Goal: Share content

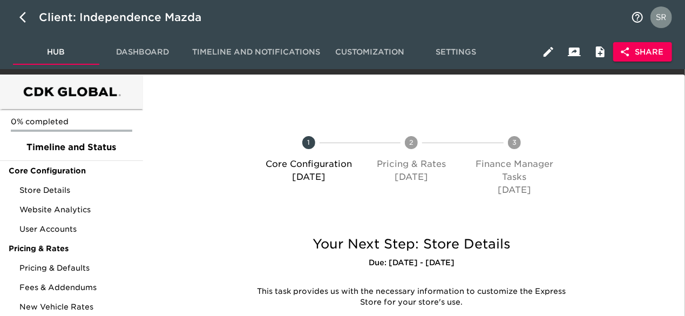
click at [642, 53] on span "Share" at bounding box center [643, 52] width 42 height 14
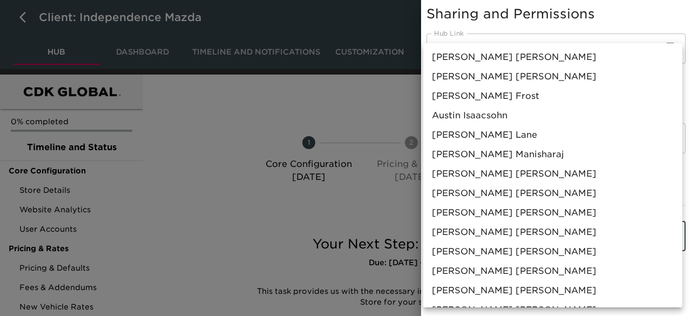
click at [506, 231] on body "Client: Independence Mazda Hub Dashboard Timeline and Notifications Customizati…" at bounding box center [345, 214] width 691 height 429
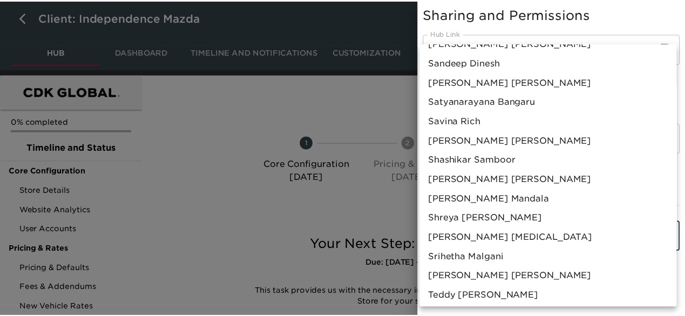
scroll to position [929, 0]
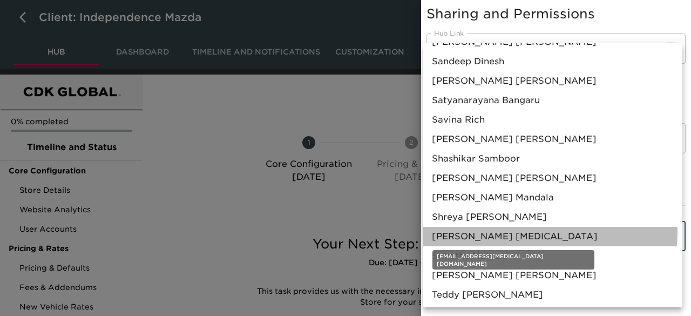
click at [506, 231] on span "Sreeram Sarma GVS" at bounding box center [515, 236] width 166 height 13
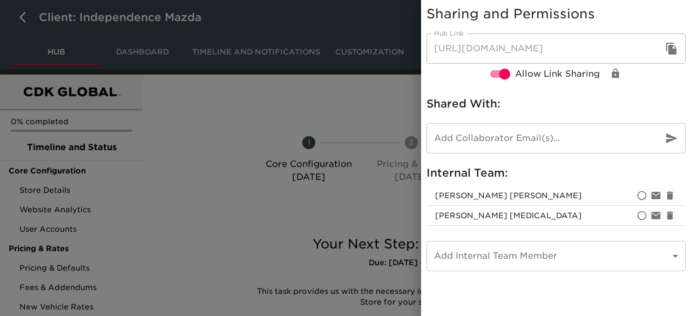
click at [370, 114] on div at bounding box center [345, 158] width 691 height 316
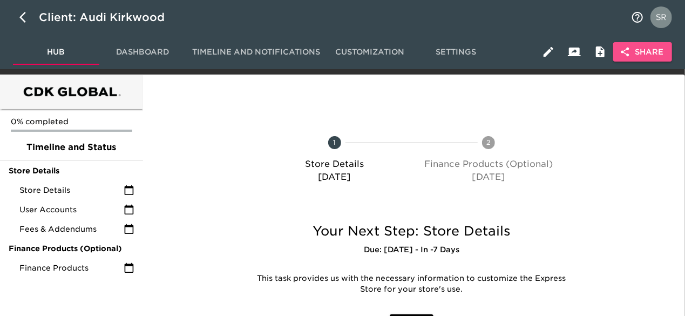
click at [625, 45] on button "Share" at bounding box center [642, 52] width 59 height 20
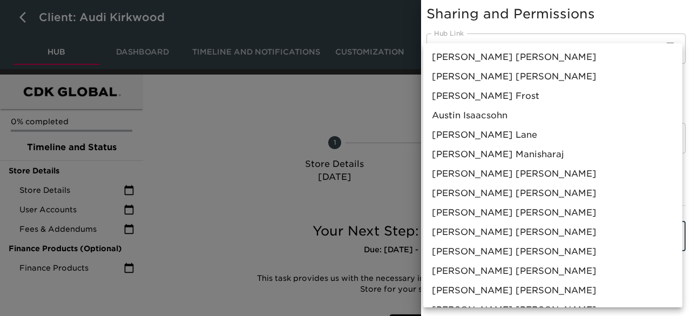
click at [483, 235] on body "Client: Audi Kirkwood Hub Dashboard Timeline and Notifications Customization Se…" at bounding box center [345, 189] width 691 height 379
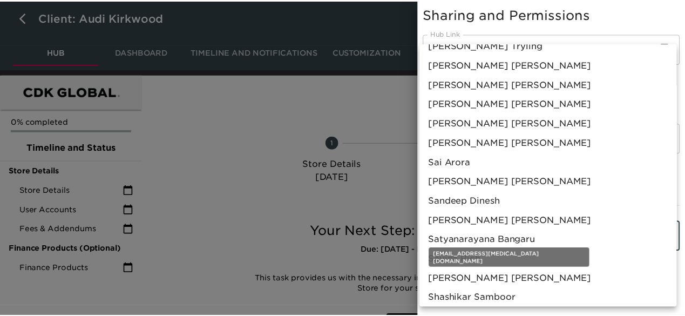
scroll to position [932, 0]
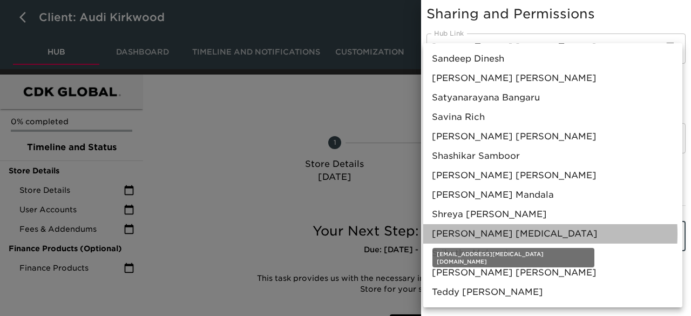
click at [510, 234] on span "Sreeram Sarma GVS" at bounding box center [515, 233] width 166 height 13
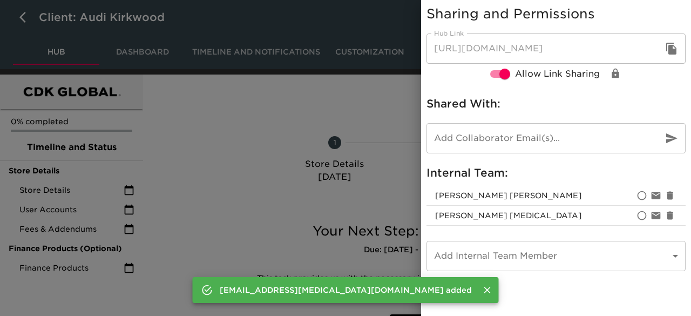
click at [399, 92] on div at bounding box center [345, 158] width 691 height 316
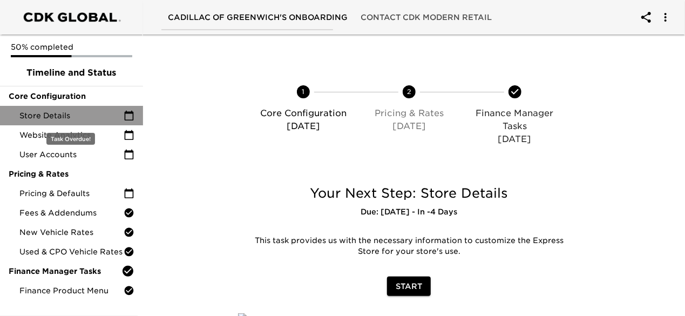
click at [69, 117] on span "Store Details" at bounding box center [71, 115] width 104 height 11
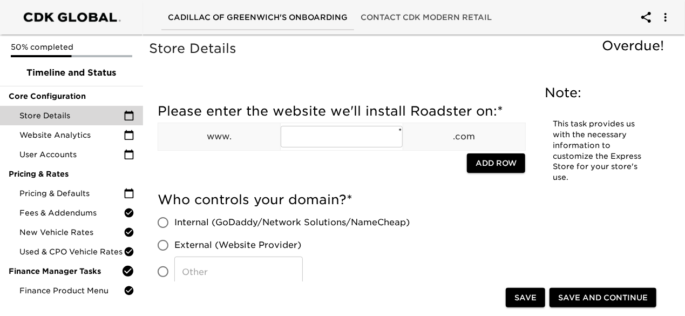
click at [409, 118] on h5 "Please enter the website we'll install Roadster on: *" at bounding box center [342, 111] width 368 height 17
click at [523, 11] on div "Cadillac of Greenwich's Onboarding Contact CDK Modern Retail" at bounding box center [342, 17] width 685 height 35
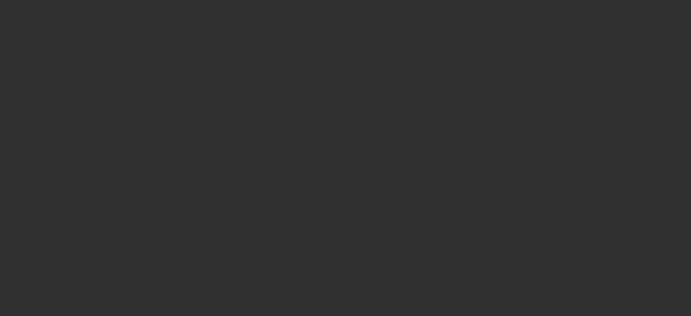
select select "10"
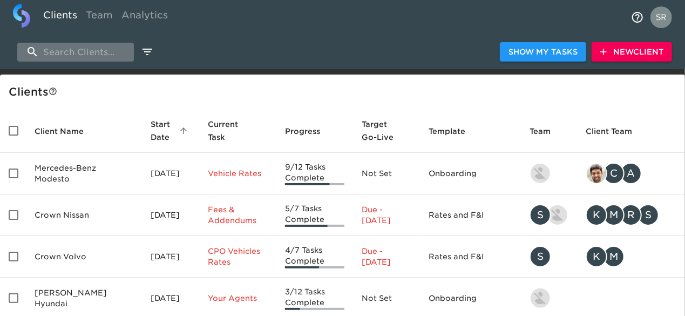
click at [87, 51] on input "search" at bounding box center [75, 52] width 117 height 19
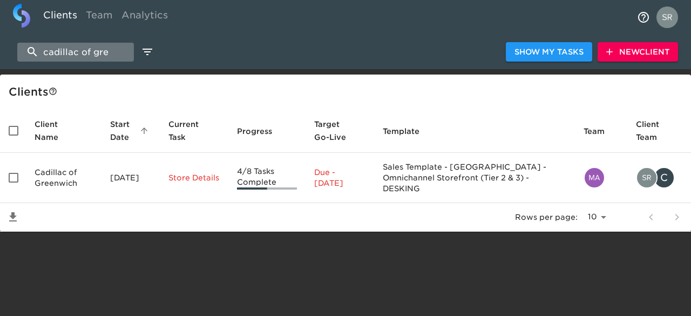
type input "cadillac of gre"
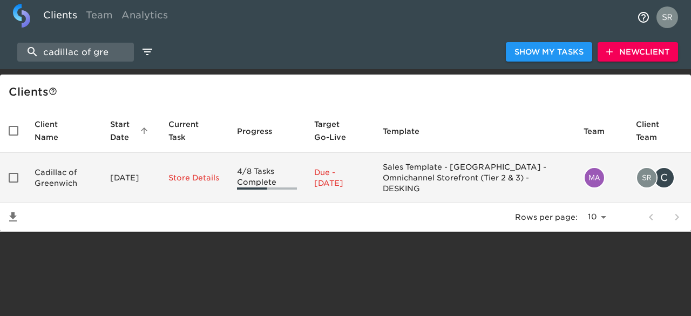
click at [34, 175] on td "Cadillac of Greenwich" at bounding box center [64, 178] width 76 height 50
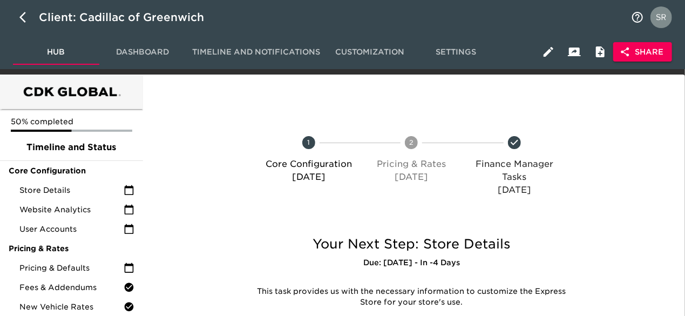
click at [636, 52] on span "Share" at bounding box center [643, 52] width 42 height 14
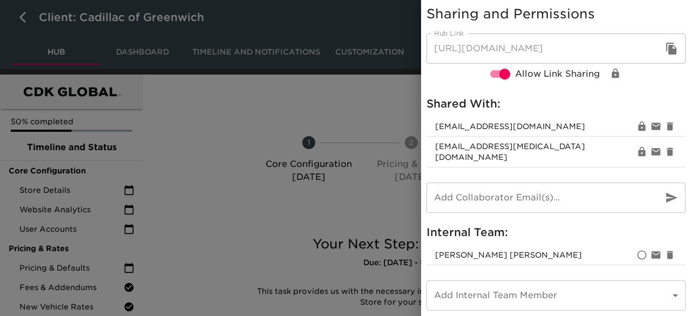
click at [598, 294] on body "Client: Cadillac of Greenwich Hub Dashboard Timeline and Notifications Customiz…" at bounding box center [345, 214] width 691 height 429
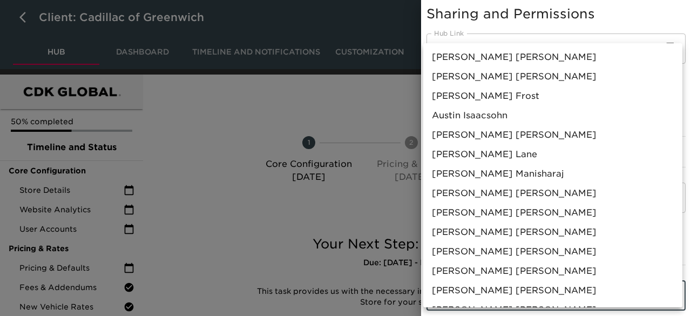
click at [367, 102] on div at bounding box center [345, 158] width 691 height 316
click at [447, 274] on body "Client: Cadillac of Greenwich Hub Dashboard Timeline and Notifications Customiz…" at bounding box center [345, 214] width 691 height 429
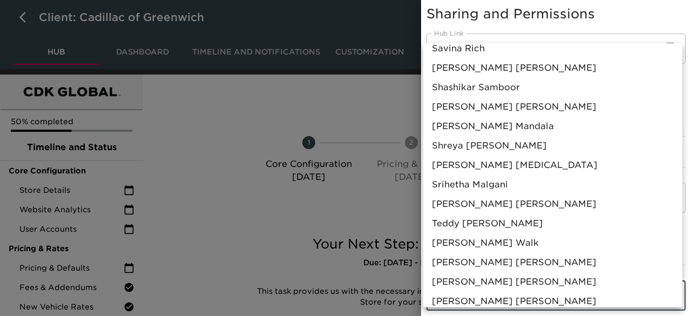
scroll to position [999, 0]
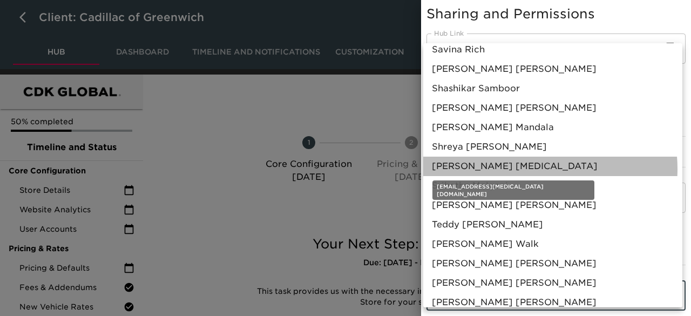
click at [521, 169] on span "[PERSON_NAME] [MEDICAL_DATA]" at bounding box center [515, 166] width 166 height 13
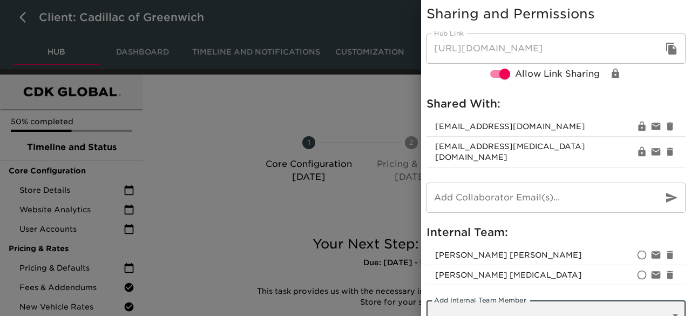
scroll to position [8, 0]
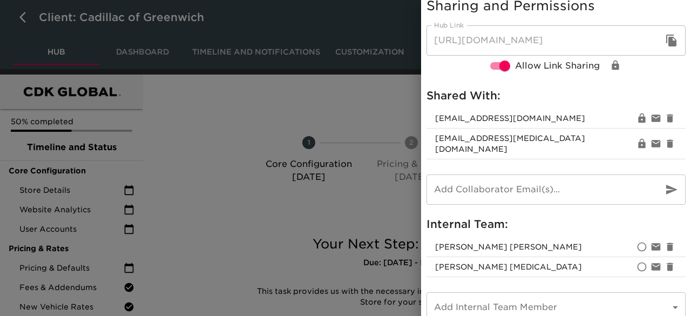
click at [389, 110] on div at bounding box center [345, 158] width 691 height 316
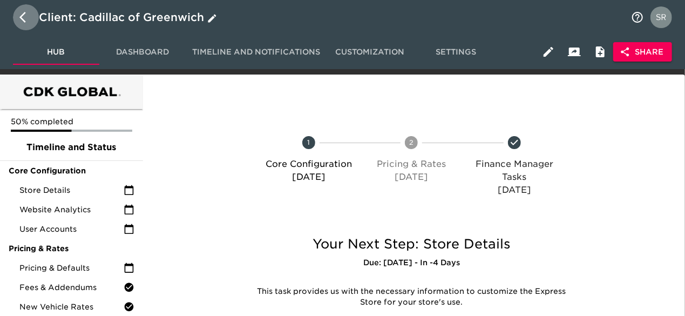
click at [24, 19] on icon "button" at bounding box center [25, 17] width 13 height 13
select select "10"
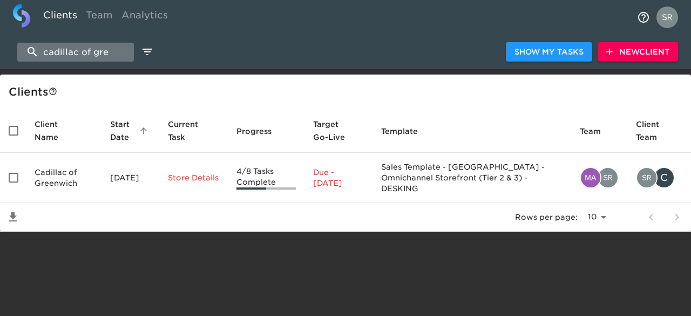
drag, startPoint x: 111, startPoint y: 52, endPoint x: 28, endPoint y: 46, distance: 84.0
click at [28, 46] on input "cadillac of gre" at bounding box center [75, 52] width 117 height 19
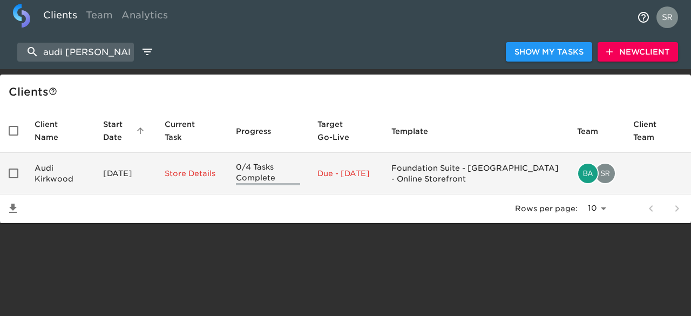
type input "audi kirk"
click at [41, 174] on td "Audi Kirkwood" at bounding box center [60, 174] width 69 height 42
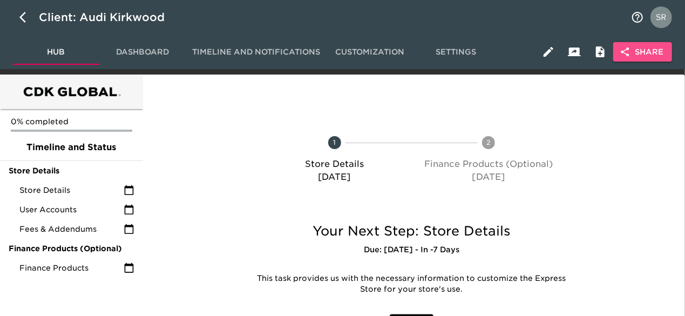
click at [631, 57] on span "Share" at bounding box center [643, 52] width 42 height 14
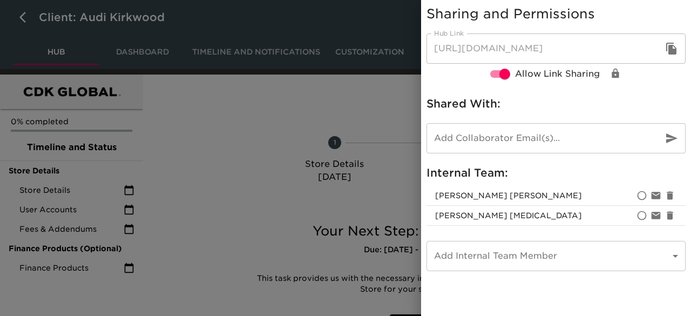
click at [389, 121] on div at bounding box center [345, 158] width 691 height 316
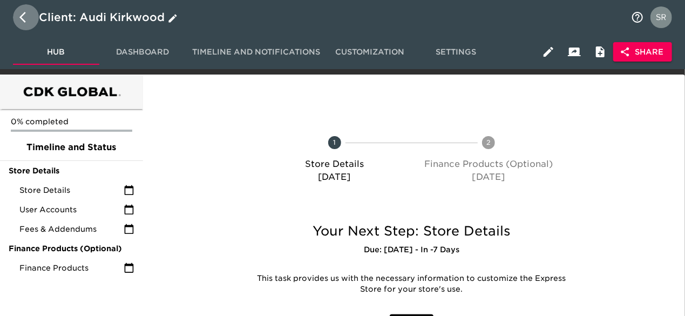
click at [19, 18] on icon "button" at bounding box center [25, 17] width 13 height 13
select select "10"
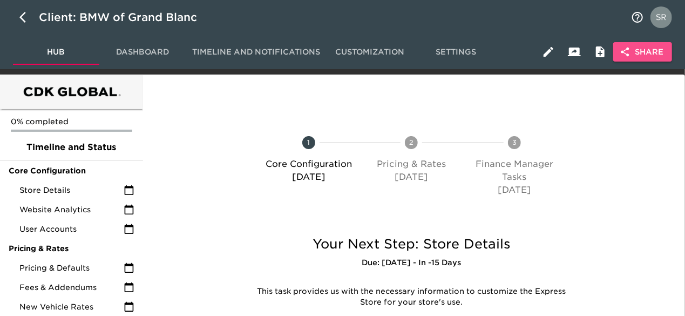
click at [651, 58] on span "Share" at bounding box center [643, 52] width 42 height 14
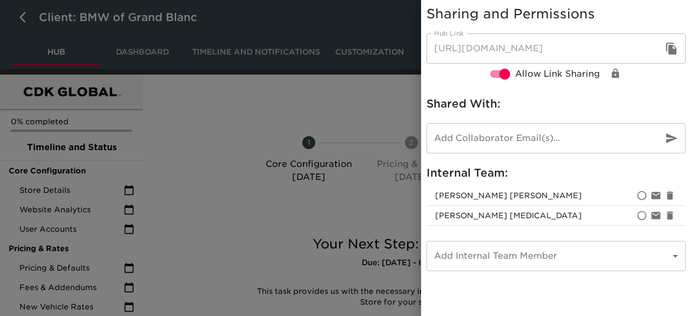
click at [363, 102] on div at bounding box center [345, 158] width 691 height 316
